Goal: Find specific page/section: Find specific page/section

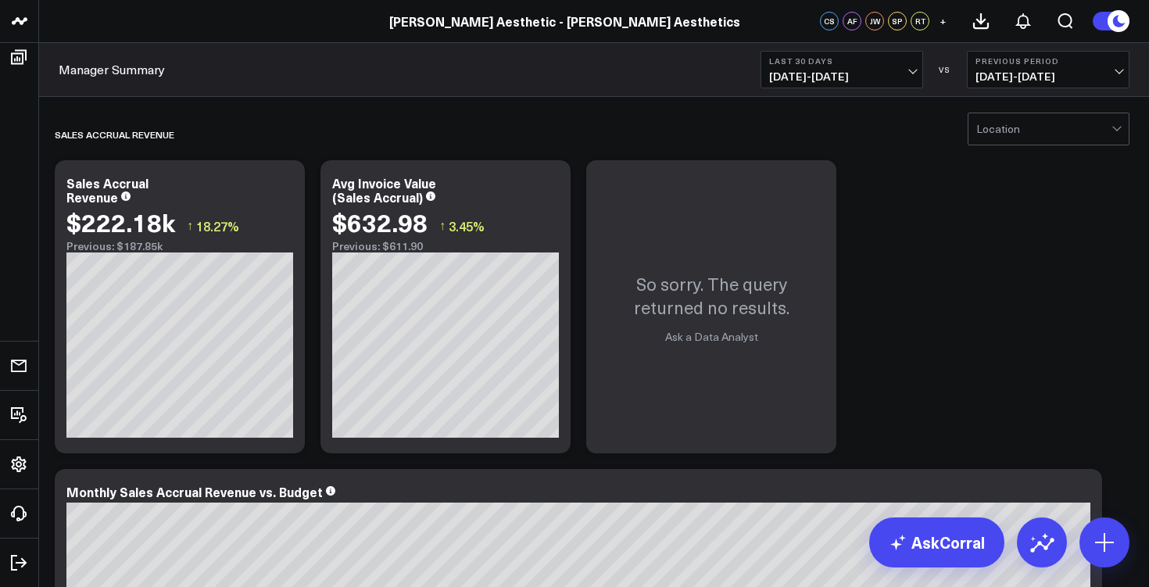
click at [791, 83] on span "[DATE] - [DATE]" at bounding box center [841, 76] width 145 height 13
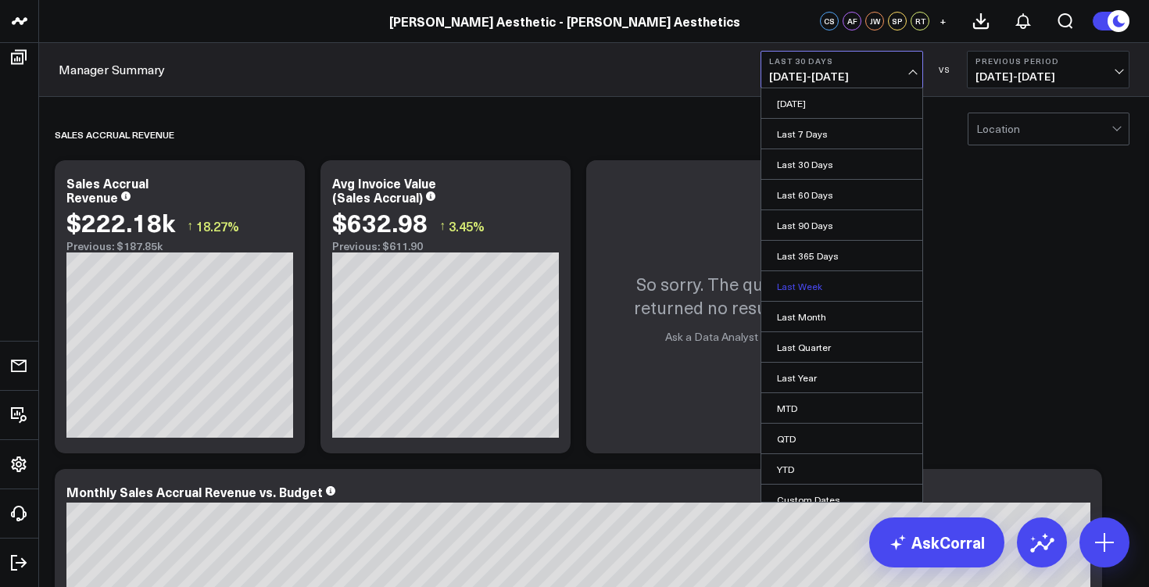
scroll to position [13, 0]
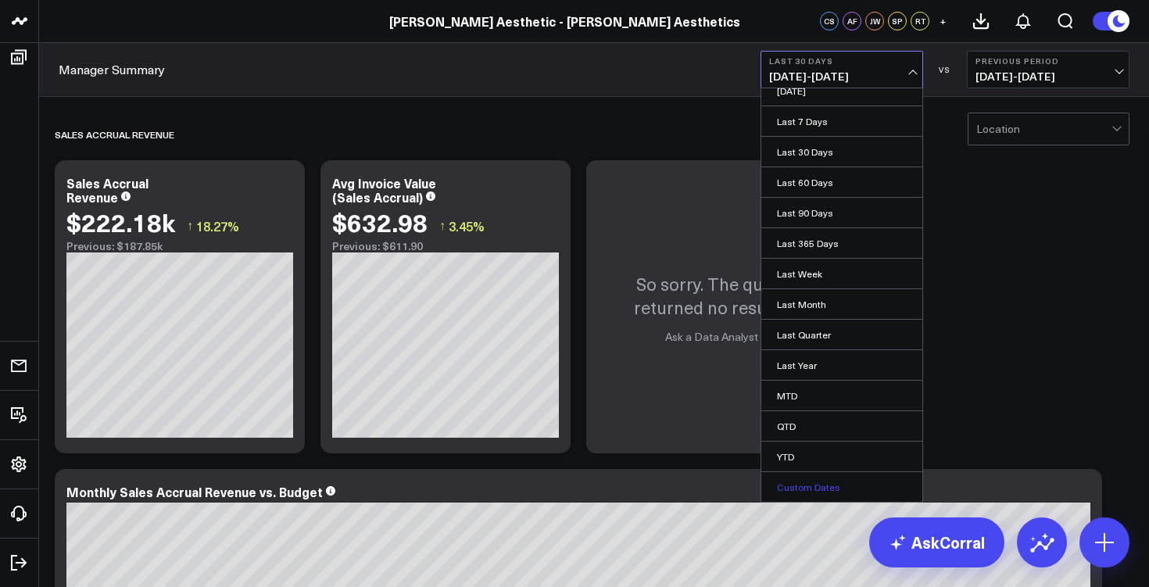
click at [824, 486] on link "Custom Dates" at bounding box center [841, 487] width 161 height 30
select select "7"
select select "2025"
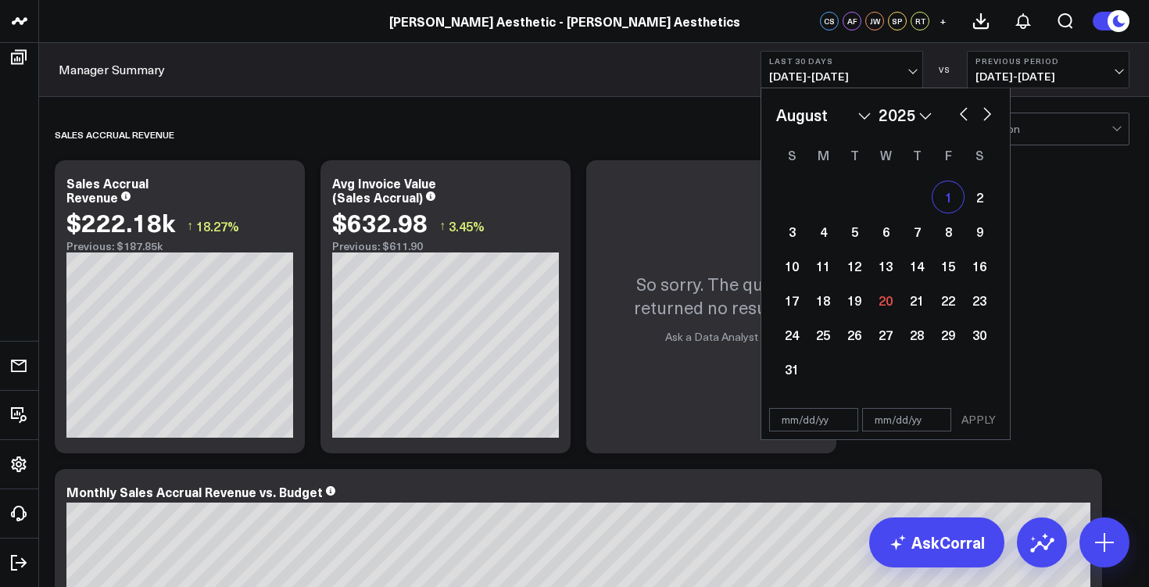
click at [951, 199] on div "1" at bounding box center [948, 196] width 31 height 31
type input "[DATE]"
select select "7"
select select "2025"
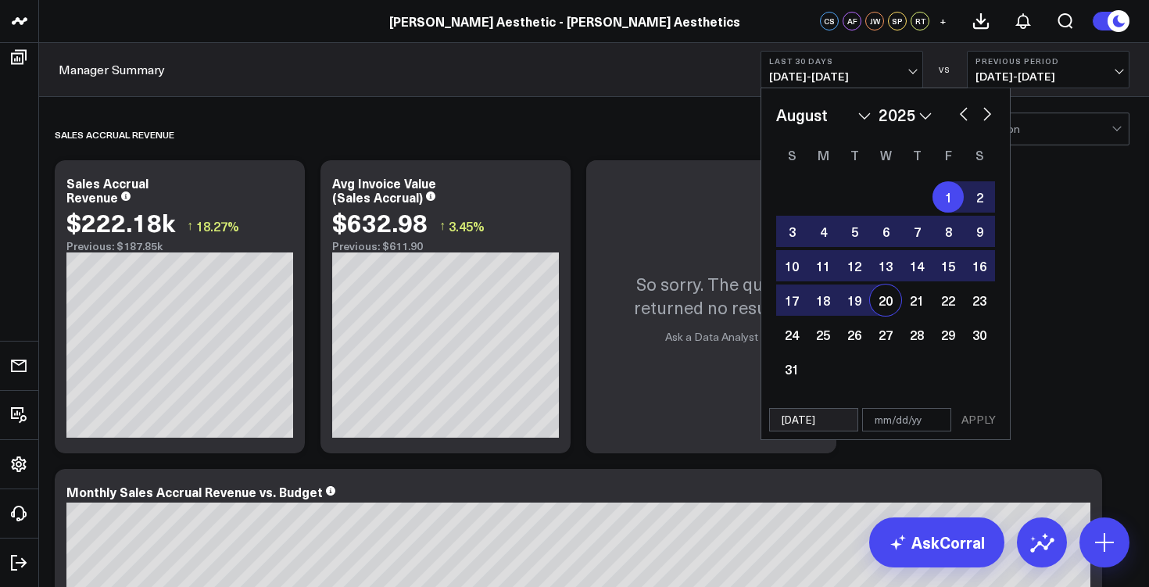
click at [884, 305] on div "20" at bounding box center [885, 300] width 31 height 31
type input "[DATE]"
select select "7"
select select "2025"
click at [983, 421] on button "APPLY" at bounding box center [978, 419] width 47 height 23
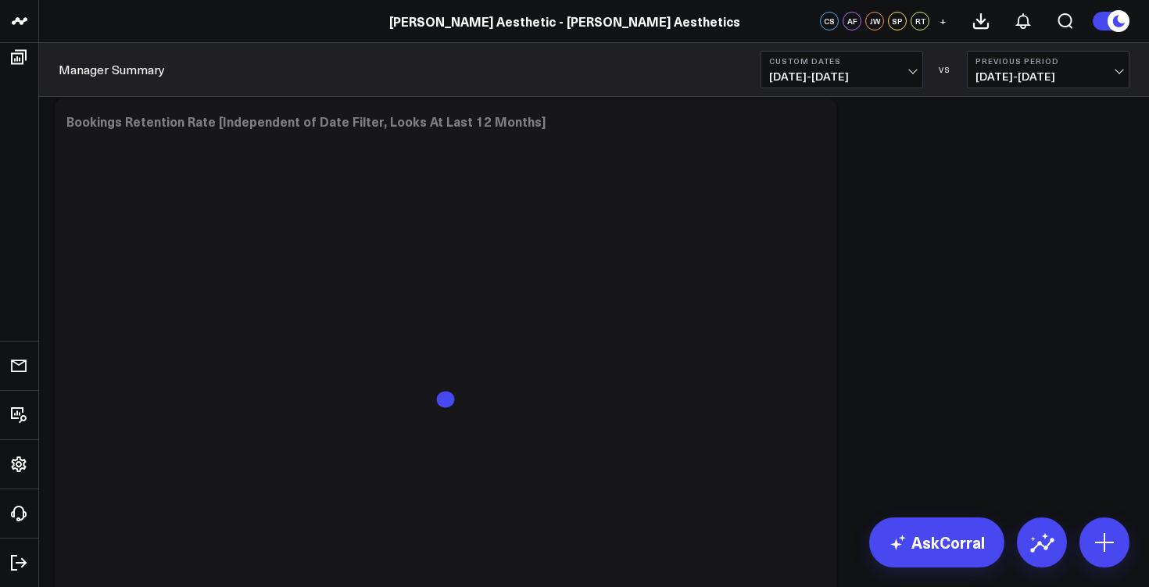
scroll to position [2310, 0]
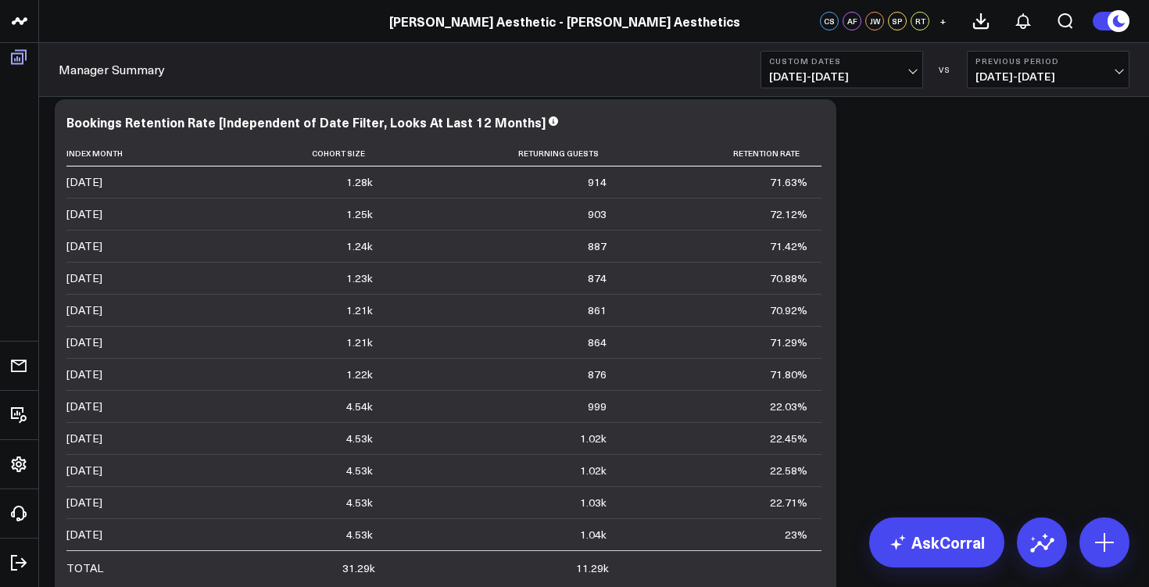
click at [29, 61] on span at bounding box center [19, 57] width 28 height 28
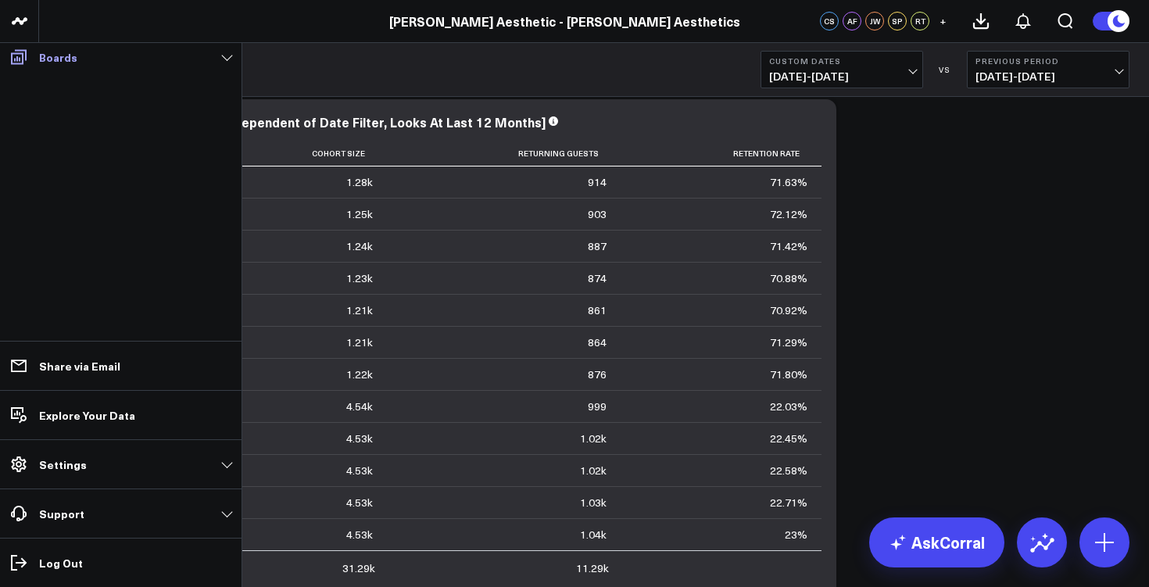
click at [29, 61] on span at bounding box center [19, 57] width 28 height 28
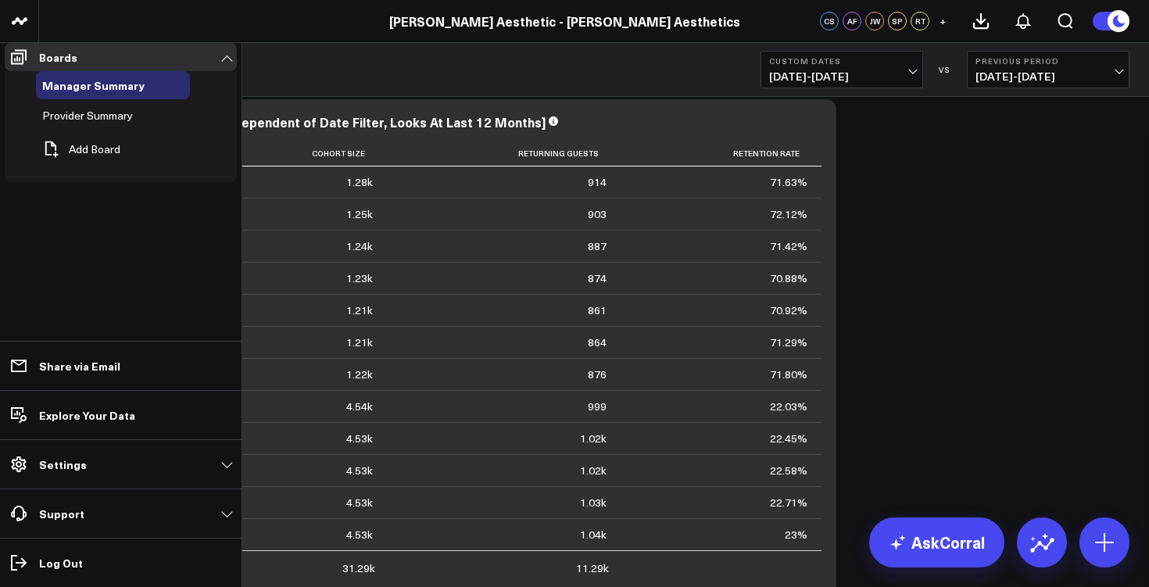
click at [102, 141] on ul "Manager Summary Provider Summary Add Board" at bounding box center [121, 126] width 232 height 111
click at [101, 123] on span "Provider Summary" at bounding box center [87, 115] width 91 height 15
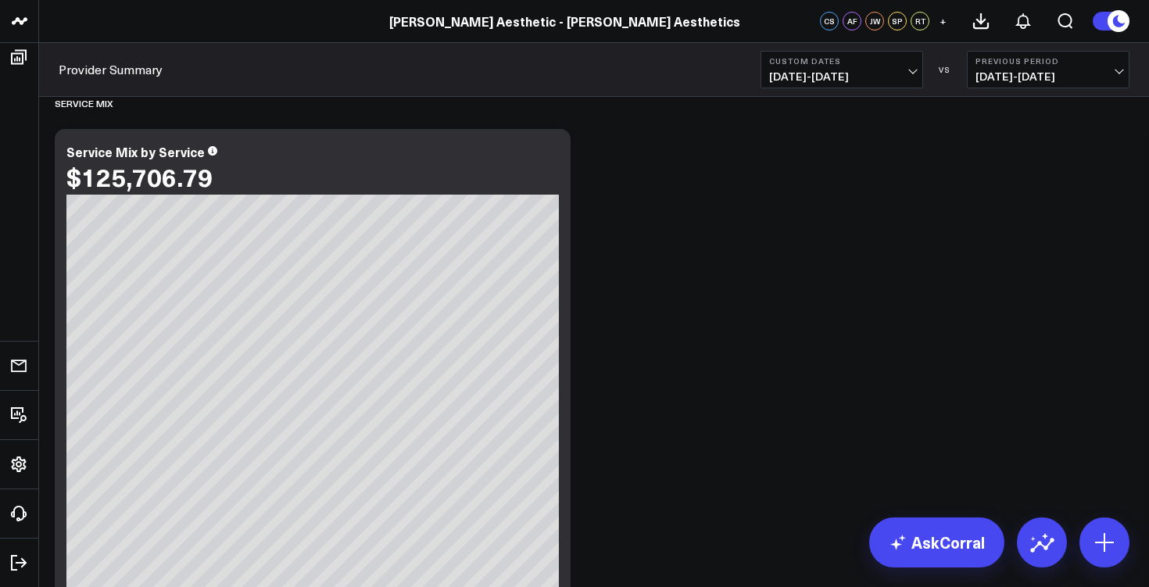
scroll to position [1991, 0]
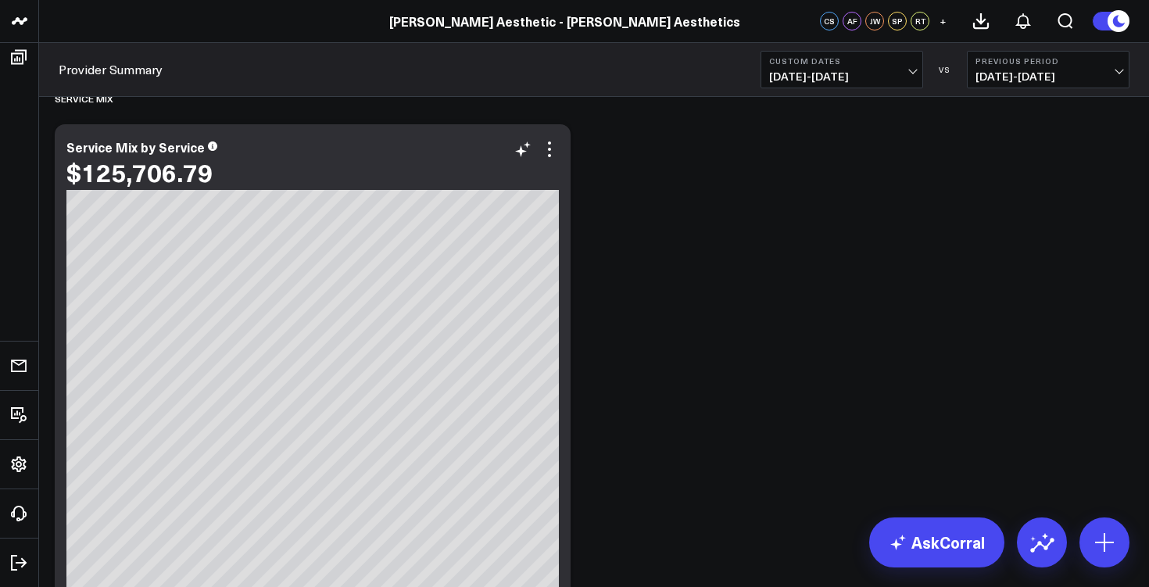
click at [543, 152] on div "Modify via AI Copy link to widget Ask support Remove Create linked copy Manager…" at bounding box center [536, 149] width 45 height 19
click at [549, 152] on icon at bounding box center [549, 149] width 19 height 19
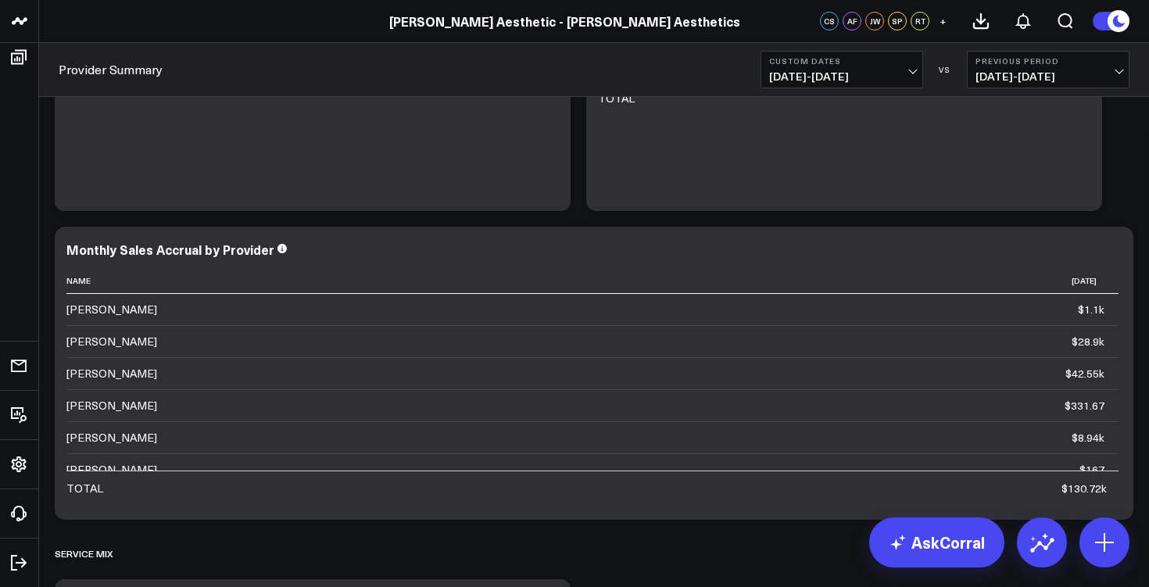
scroll to position [1294, 0]
